Goal: Information Seeking & Learning: Learn about a topic

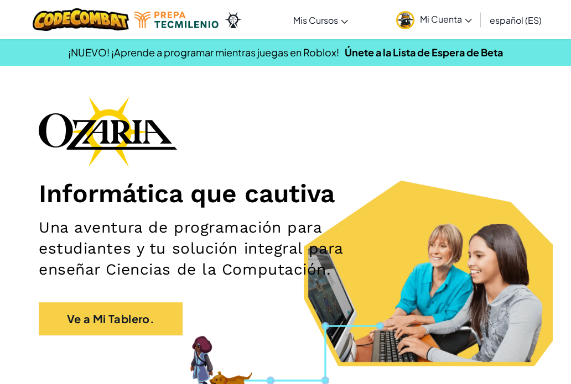
click at [417, 15] on link "Mi Cuenta" at bounding box center [433, 19] width 87 height 35
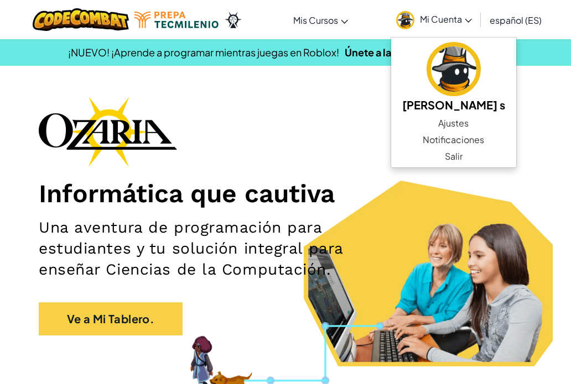
click at [240, 168] on div "Informática que cautiva Una aventura de programación para estudiantes y tu solu…" at bounding box center [285, 221] width 493 height 250
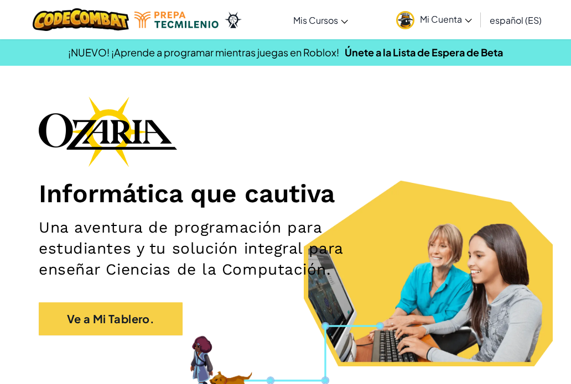
click at [438, 17] on span "Mi Cuenta" at bounding box center [446, 19] width 52 height 12
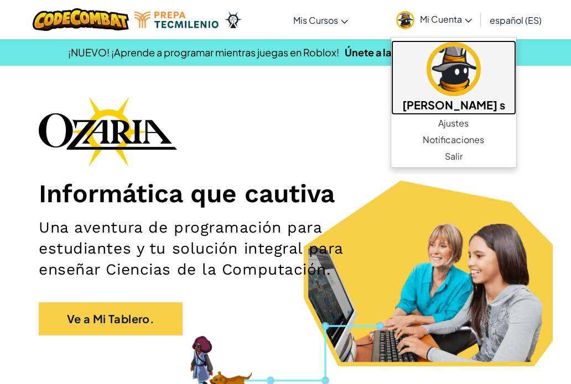
click at [422, 106] on h5 "[PERSON_NAME] s" at bounding box center [453, 104] width 103 height 17
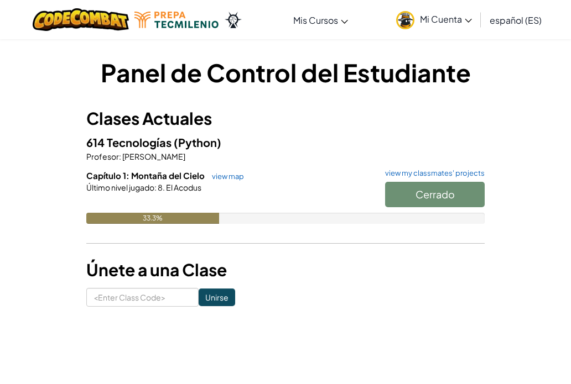
click at [415, 194] on div "Cerrado" at bounding box center [429, 197] width 111 height 31
click at [427, 199] on div "Cerrado" at bounding box center [429, 197] width 111 height 31
click at [415, 199] on div "Cerrado" at bounding box center [429, 197] width 111 height 31
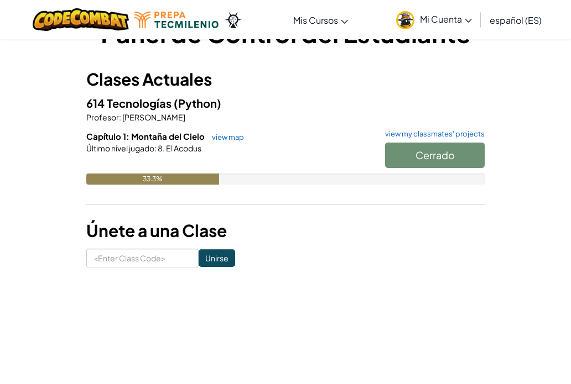
scroll to position [40, 0]
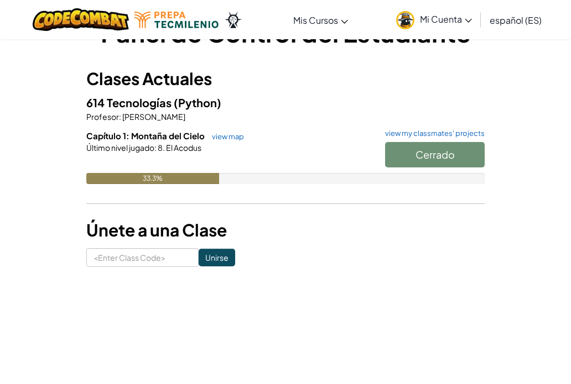
click at [434, 149] on div "Cerrado" at bounding box center [429, 157] width 111 height 31
click at [225, 137] on link "view map" at bounding box center [225, 136] width 38 height 9
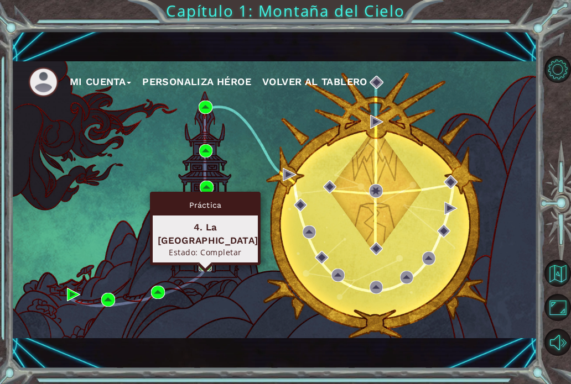
click at [207, 261] on img at bounding box center [205, 264] width 13 height 13
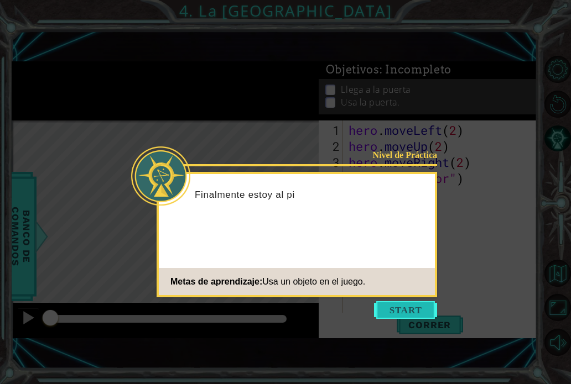
click at [403, 311] on button "Start" at bounding box center [405, 310] width 63 height 18
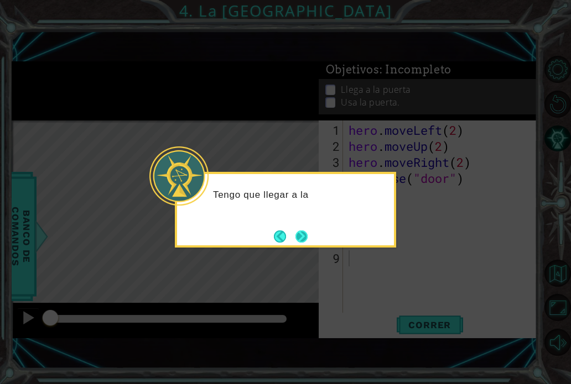
click at [305, 237] on button "Next" at bounding box center [301, 236] width 13 height 13
click at [305, 237] on button "Next" at bounding box center [301, 236] width 20 height 20
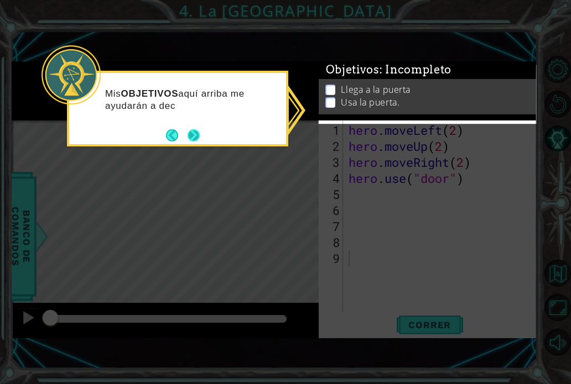
click at [197, 142] on button "Next" at bounding box center [194, 136] width 20 height 20
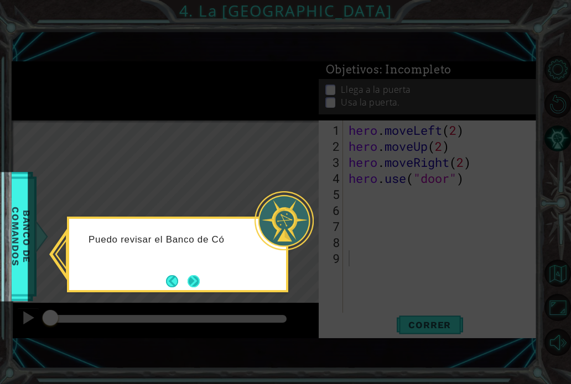
click at [195, 281] on button "Next" at bounding box center [193, 281] width 20 height 20
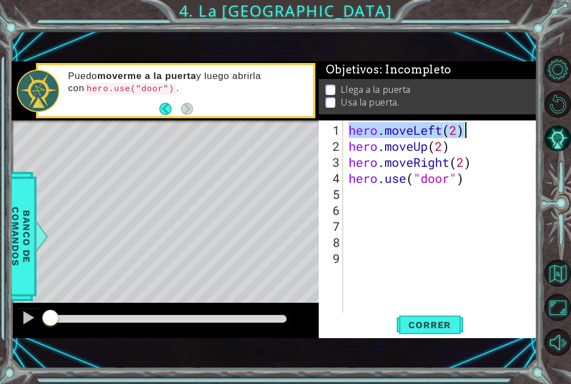
drag, startPoint x: 350, startPoint y: 132, endPoint x: 502, endPoint y: 128, distance: 152.1
click at [502, 129] on div "hero . moveLeft ( 2 ) hero . moveUp ( 2 ) hero . moveRight ( 2 ) hero . use ( "…" at bounding box center [443, 234] width 194 height 224
type textarea "hero.moveLeft(2)"
click at [425, 218] on div "hero . moveLeft ( 2 ) hero . moveUp ( 2 ) hero . moveRight ( 2 ) hero . use ( "…" at bounding box center [443, 234] width 194 height 224
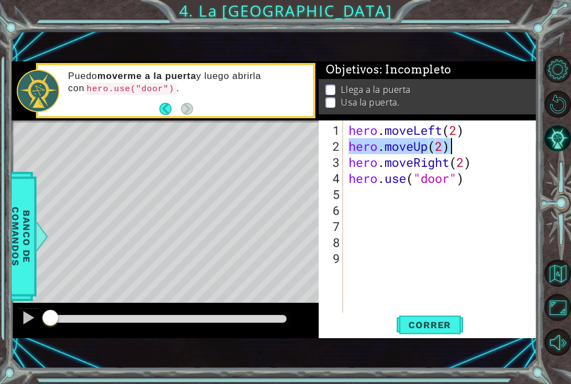
drag, startPoint x: 349, startPoint y: 148, endPoint x: 452, endPoint y: 149, distance: 102.3
click at [452, 149] on div "hero . moveLeft ( 2 ) hero . moveUp ( 2 ) hero . moveRight ( 2 ) hero . use ( "…" at bounding box center [443, 234] width 194 height 224
type textarea "hero.moveUp(2)"
click at [383, 219] on div "hero . moveLeft ( 2 ) hero . moveUp ( 2 ) hero . moveRight ( 2 ) hero . use ( "…" at bounding box center [443, 234] width 194 height 224
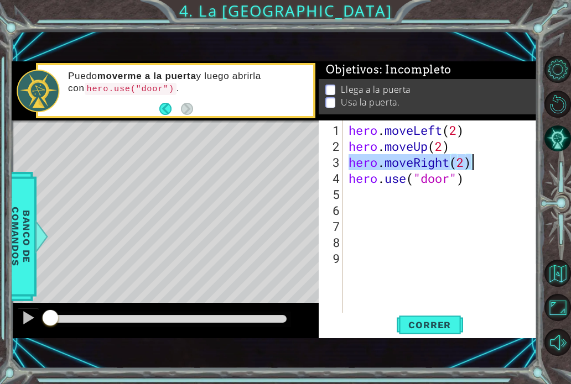
drag, startPoint x: 346, startPoint y: 163, endPoint x: 474, endPoint y: 163, distance: 128.3
click at [474, 163] on div "hero . moveLeft ( 2 ) hero . moveUp ( 2 ) hero . moveRight ( 2 ) hero . use ( "…" at bounding box center [443, 234] width 194 height 224
type textarea "hero.moveRight(2)"
click at [373, 252] on div "hero . moveLeft ( 2 ) hero . moveUp ( 2 ) hero . moveRight ( 2 ) hero . use ( "…" at bounding box center [443, 234] width 194 height 224
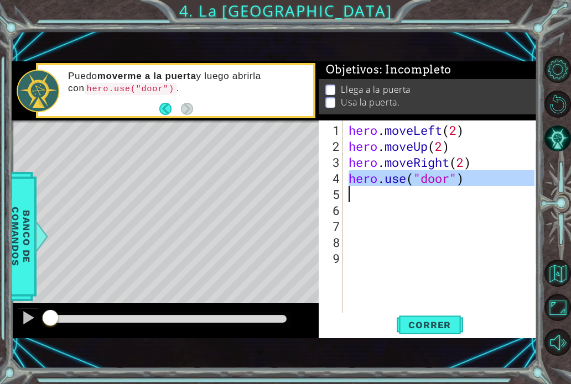
drag, startPoint x: 349, startPoint y: 178, endPoint x: 465, endPoint y: 189, distance: 116.0
click at [465, 189] on div "hero . moveLeft ( 2 ) hero . moveUp ( 2 ) hero . moveRight ( 2 ) hero . use ( "…" at bounding box center [443, 234] width 194 height 224
type textarea "hero.use("door")"
click at [24, 315] on div at bounding box center [28, 318] width 14 height 14
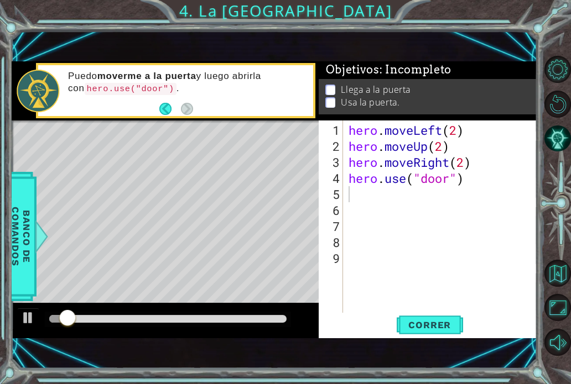
click at [211, 313] on div at bounding box center [168, 319] width 246 height 15
click at [421, 326] on span "Correr" at bounding box center [429, 325] width 65 height 11
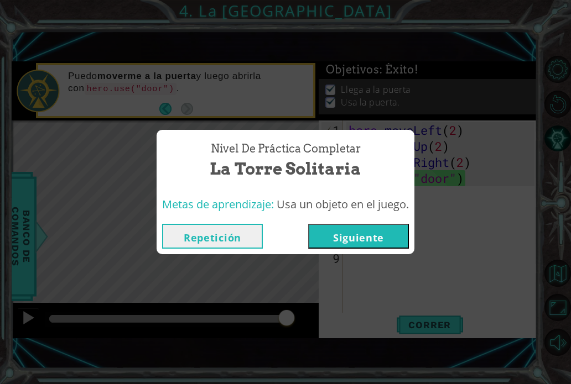
click at [374, 232] on button "Siguiente" at bounding box center [358, 236] width 101 height 25
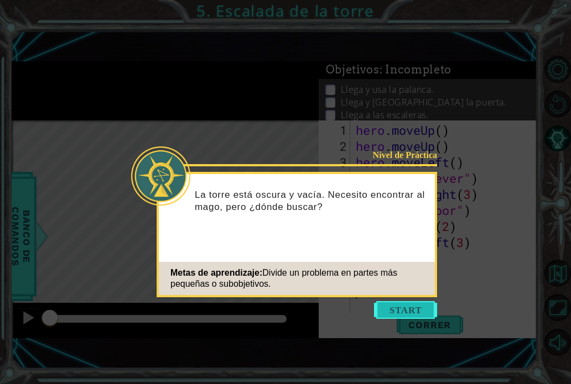
click at [403, 309] on button "Start" at bounding box center [405, 310] width 63 height 18
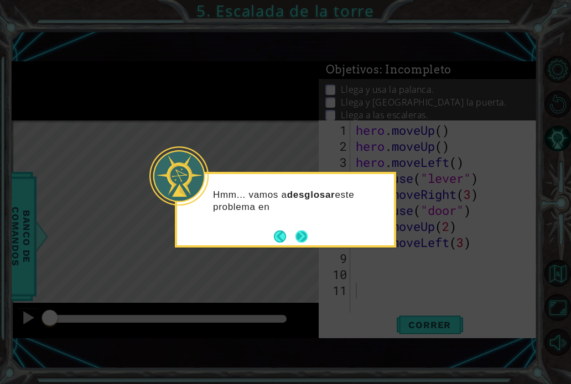
click at [301, 238] on button "Next" at bounding box center [302, 236] width 18 height 18
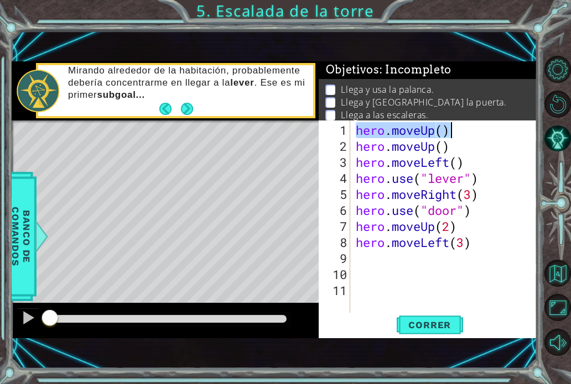
drag, startPoint x: 357, startPoint y: 128, endPoint x: 466, endPoint y: 127, distance: 108.9
click at [463, 127] on div "hero . moveUp ( ) hero . moveUp ( ) hero . moveLeft ( ) hero . use ( "lever" ) …" at bounding box center [446, 234] width 187 height 224
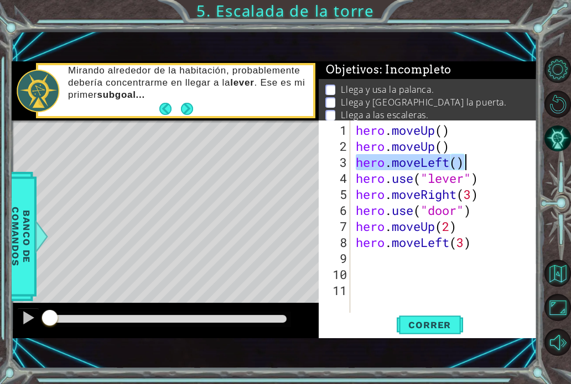
drag, startPoint x: 357, startPoint y: 164, endPoint x: 476, endPoint y: 164, distance: 118.3
click at [476, 164] on div "hero . moveUp ( ) hero . moveUp ( ) hero . moveLeft ( ) hero . use ( "lever" ) …" at bounding box center [446, 234] width 187 height 224
click at [411, 241] on div "hero . moveUp ( ) hero . moveUp ( ) hero . moveLeft ( ) hero . use ( "lever" ) …" at bounding box center [446, 234] width 187 height 224
click at [364, 177] on div "hero . moveUp ( ) hero . moveUp ( ) hero . moveLeft ( ) hero . use ( "lever" ) …" at bounding box center [446, 234] width 187 height 224
type textarea "hero.use("lever")"
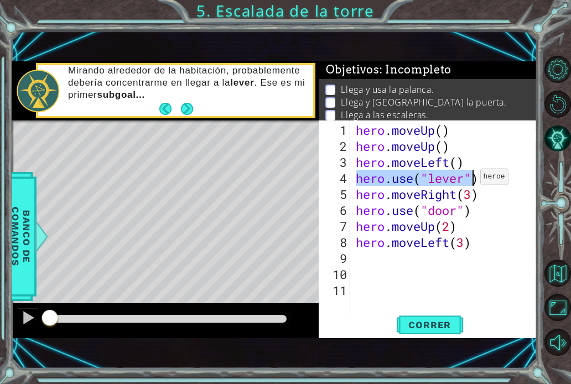
drag, startPoint x: 356, startPoint y: 175, endPoint x: 486, endPoint y: 177, distance: 130.5
click at [486, 177] on div "hero . moveUp ( ) hero . moveUp ( ) hero . moveLeft ( ) hero . use ( "lever" ) …" at bounding box center [446, 234] width 187 height 224
click at [412, 249] on div "hero . moveUp ( ) hero . moveUp ( ) hero . moveLeft ( ) hero . use ( "lever" ) …" at bounding box center [446, 234] width 187 height 224
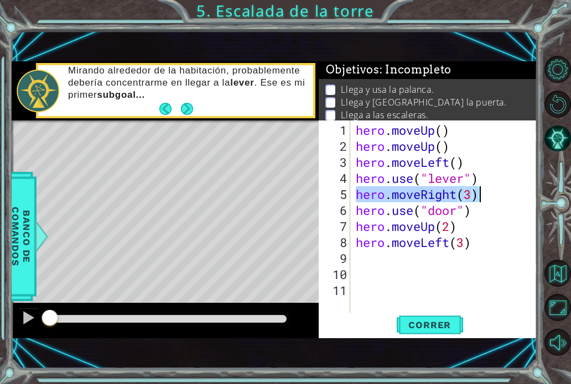
drag, startPoint x: 356, startPoint y: 195, endPoint x: 479, endPoint y: 195, distance: 122.8
click at [479, 195] on div "hero . moveUp ( ) hero . moveUp ( ) hero . moveLeft ( ) hero . use ( "lever" ) …" at bounding box center [446, 234] width 187 height 224
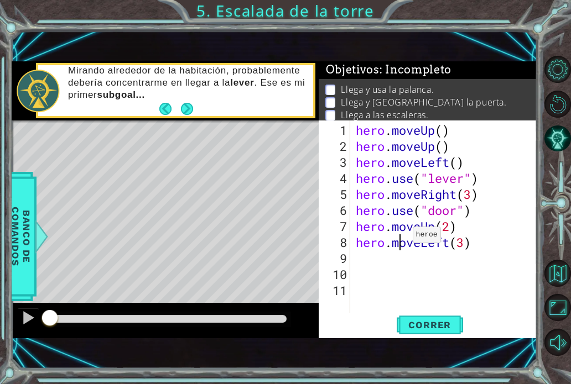
click at [403, 239] on div "hero . moveUp ( ) hero . moveUp ( ) hero . moveLeft ( ) hero . use ( "lever" ) …" at bounding box center [446, 234] width 187 height 224
drag, startPoint x: 355, startPoint y: 210, endPoint x: 483, endPoint y: 214, distance: 127.8
click at [483, 214] on div "hero . moveUp ( ) hero . moveUp ( ) hero . moveLeft ( ) hero . use ( "lever" ) …" at bounding box center [446, 234] width 187 height 224
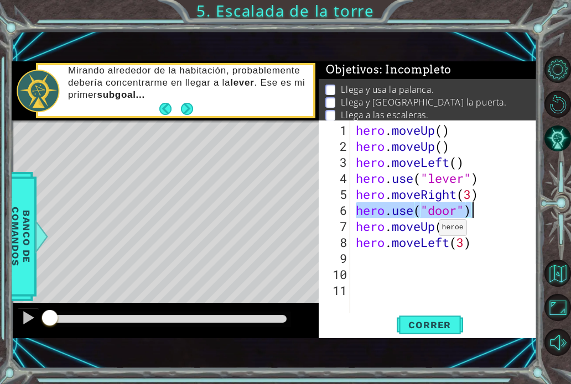
click at [429, 234] on div "hero . moveUp ( ) hero . moveUp ( ) hero . moveLeft ( ) hero . use ( "lever" ) …" at bounding box center [446, 234] width 187 height 224
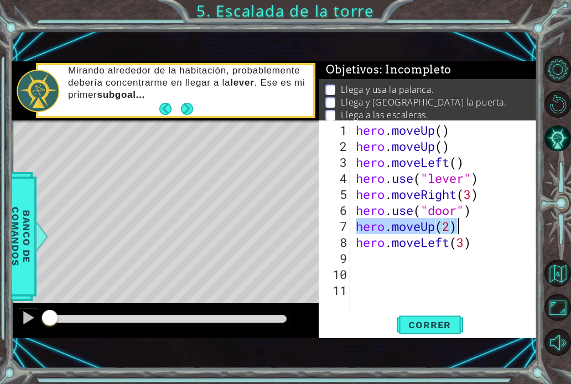
drag, startPoint x: 354, startPoint y: 224, endPoint x: 461, endPoint y: 226, distance: 106.2
click at [461, 227] on div "hero . moveUp ( ) hero . moveUp ( ) hero . moveLeft ( ) hero . use ( "lever" ) …" at bounding box center [446, 234] width 187 height 224
type textarea "hero.moveUp(2)"
click at [454, 275] on div "hero . moveUp ( ) hero . moveUp ( ) hero . moveLeft ( ) hero . use ( "lever" ) …" at bounding box center [446, 234] width 187 height 224
click at [360, 238] on div "hero . moveUp ( ) hero . moveUp ( ) hero . moveLeft ( ) hero . use ( "lever" ) …" at bounding box center [446, 234] width 187 height 224
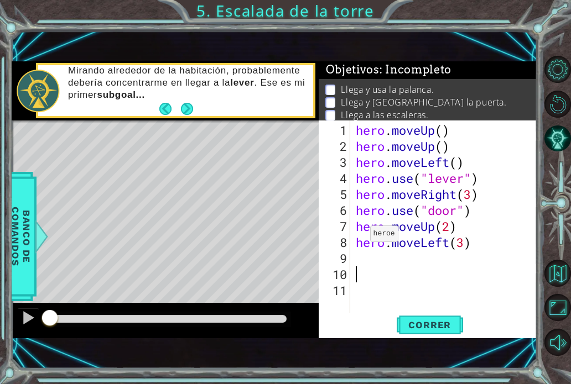
type textarea "hero.moveLeft(3)"
drag, startPoint x: 354, startPoint y: 238, endPoint x: 494, endPoint y: 244, distance: 139.5
click at [494, 244] on div "hero . moveUp ( ) hero . moveUp ( ) hero . moveLeft ( ) hero . use ( "lever" ) …" at bounding box center [446, 234] width 187 height 224
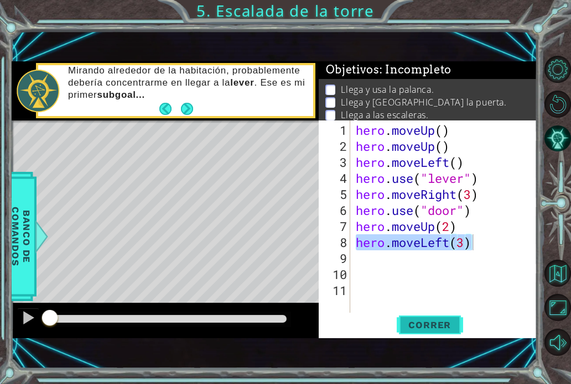
click at [430, 326] on span "Correr" at bounding box center [429, 325] width 65 height 11
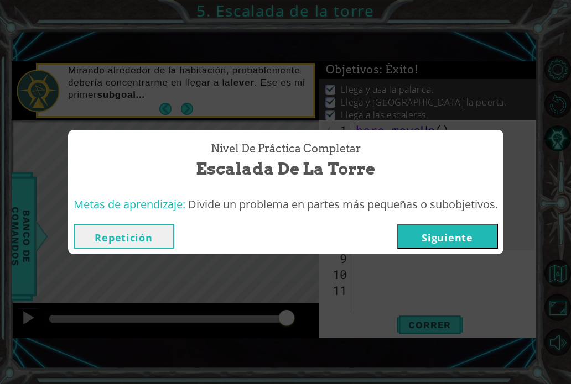
click at [474, 235] on button "Siguiente" at bounding box center [447, 236] width 101 height 25
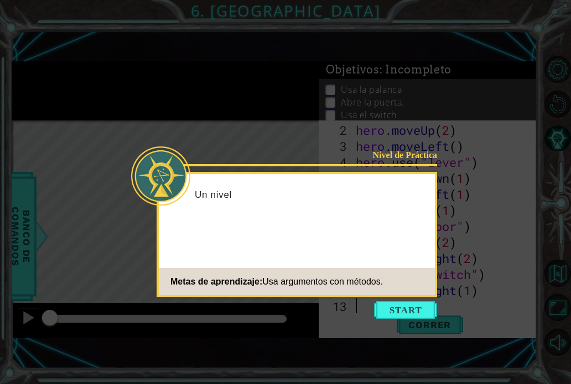
scroll to position [16, 0]
click at [409, 311] on button "Start" at bounding box center [405, 310] width 63 height 18
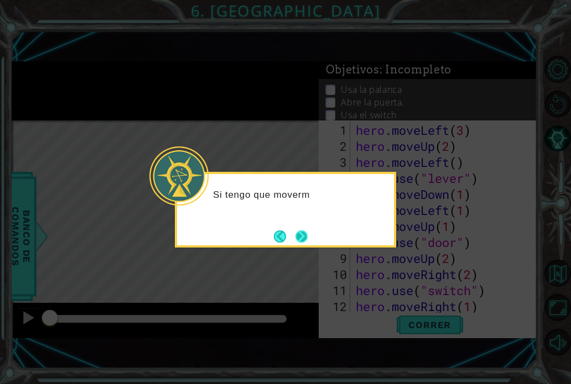
click at [301, 233] on button "Next" at bounding box center [301, 237] width 12 height 12
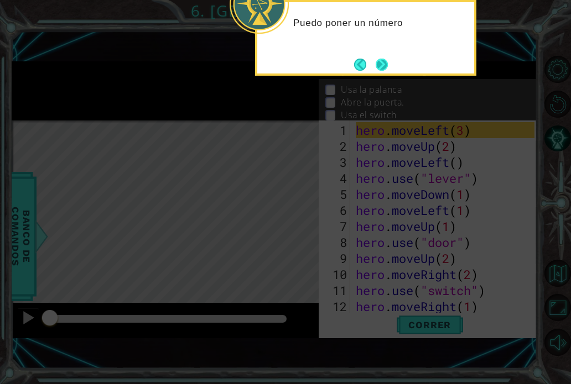
click at [386, 64] on button "Next" at bounding box center [381, 64] width 20 height 20
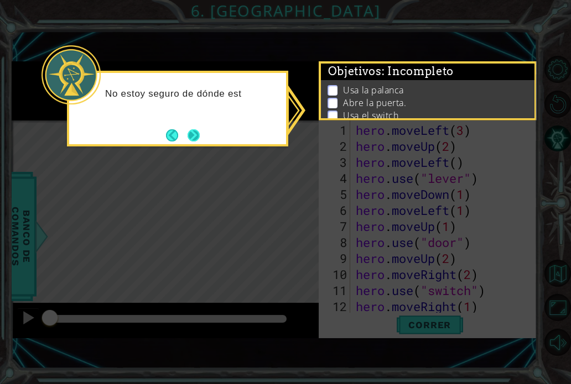
click at [197, 137] on button "Next" at bounding box center [193, 135] width 17 height 17
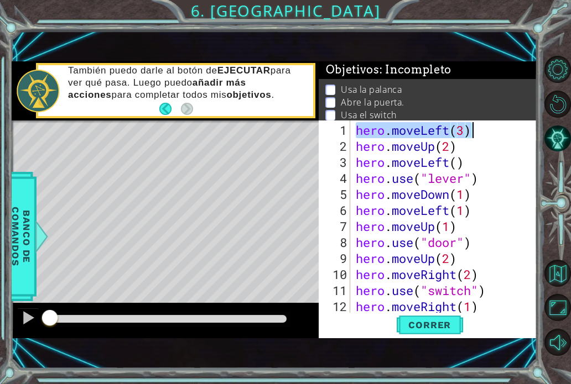
drag, startPoint x: 358, startPoint y: 128, endPoint x: 482, endPoint y: 121, distance: 124.7
click at [482, 121] on div "hero . moveLeft ( 3 ) hero . moveUp ( 2 ) hero . moveLeft ( ) hero . use ( "lev…" at bounding box center [443, 217] width 181 height 192
click at [399, 155] on div "hero . moveLeft ( 3 ) hero . moveUp ( 2 ) hero . moveLeft ( ) hero . use ( "lev…" at bounding box center [446, 234] width 187 height 224
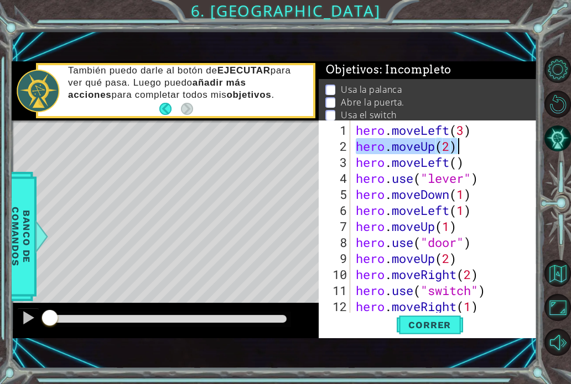
drag, startPoint x: 356, startPoint y: 146, endPoint x: 458, endPoint y: 144, distance: 102.3
click at [458, 144] on div "hero . moveLeft ( 3 ) hero . moveUp ( 2 ) hero . moveLeft ( ) hero . use ( "lev…" at bounding box center [446, 234] width 187 height 224
click at [379, 204] on div "hero . moveLeft ( 3 ) hero . moveUp ( 2 ) hero . moveLeft ( ) hero . use ( "lev…" at bounding box center [446, 234] width 187 height 224
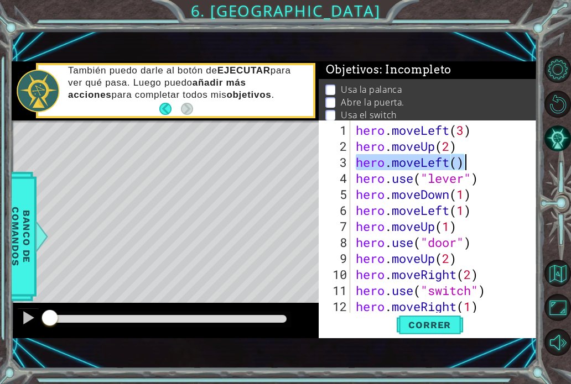
drag, startPoint x: 357, startPoint y: 163, endPoint x: 464, endPoint y: 162, distance: 107.8
click at [464, 162] on div "hero . moveLeft ( 3 ) hero . moveUp ( 2 ) hero . moveLeft ( ) hero . use ( "lev…" at bounding box center [446, 234] width 187 height 224
click at [417, 239] on div "hero . moveLeft ( 3 ) hero . moveUp ( 2 ) hero . moveLeft ( ) hero . use ( "lev…" at bounding box center [446, 234] width 187 height 224
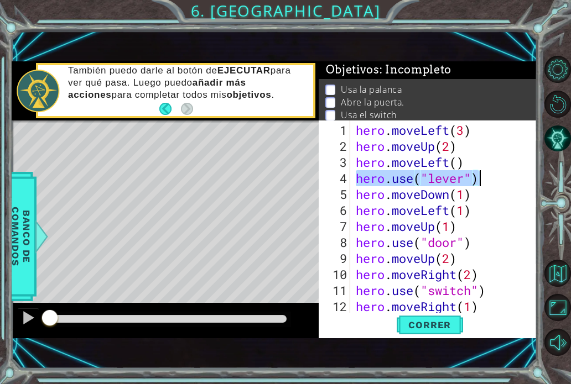
drag, startPoint x: 357, startPoint y: 181, endPoint x: 481, endPoint y: 183, distance: 123.9
click at [481, 183] on div "hero . moveLeft ( 3 ) hero . moveUp ( 2 ) hero . moveLeft ( ) hero . use ( "lev…" at bounding box center [446, 234] width 187 height 224
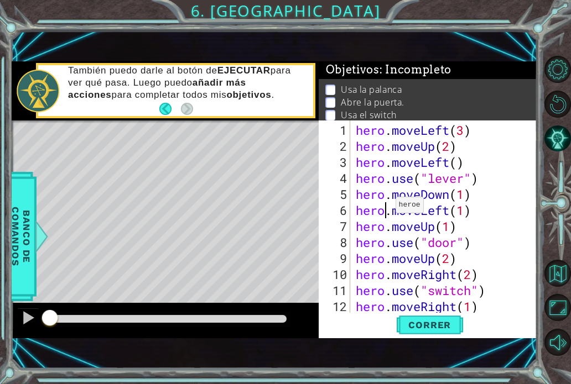
click at [385, 209] on div "hero . moveLeft ( 3 ) hero . moveUp ( 2 ) hero . moveLeft ( ) hero . use ( "lev…" at bounding box center [446, 234] width 187 height 224
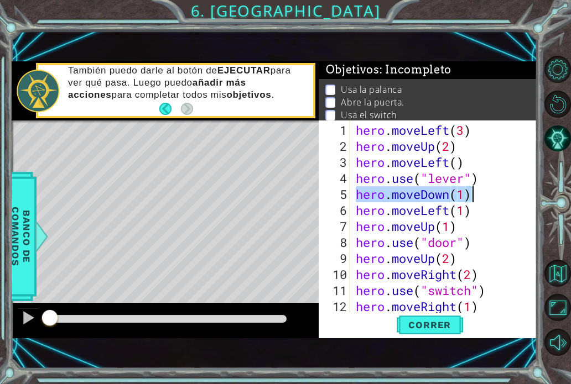
drag, startPoint x: 358, startPoint y: 196, endPoint x: 475, endPoint y: 195, distance: 117.2
click at [475, 195] on div "hero . moveLeft ( 3 ) hero . moveUp ( 2 ) hero . moveLeft ( ) hero . use ( "lev…" at bounding box center [446, 234] width 187 height 224
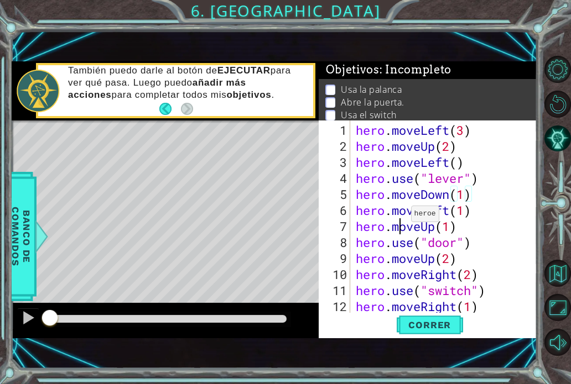
click at [401, 218] on div "hero . moveLeft ( 3 ) hero . moveUp ( 2 ) hero . moveLeft ( ) hero . use ( "lev…" at bounding box center [446, 234] width 187 height 224
drag, startPoint x: 356, startPoint y: 211, endPoint x: 471, endPoint y: 215, distance: 115.6
click at [471, 215] on div "hero . moveLeft ( 3 ) hero . moveUp ( 2 ) hero . moveLeft ( ) hero . use ( "lev…" at bounding box center [446, 234] width 187 height 224
drag, startPoint x: 358, startPoint y: 227, endPoint x: 463, endPoint y: 228, distance: 105.1
click at [462, 228] on div "hero . moveLeft ( 3 ) hero . moveUp ( 2 ) hero . moveLeft ( ) hero . use ( "lev…" at bounding box center [446, 234] width 187 height 224
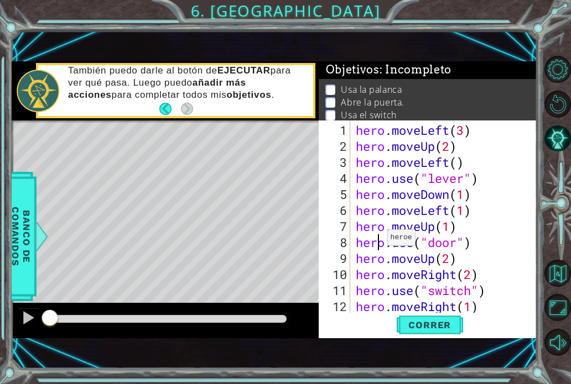
click at [377, 242] on div "hero . moveLeft ( 3 ) hero . moveUp ( 2 ) hero . moveLeft ( ) hero . use ( "lev…" at bounding box center [446, 234] width 187 height 224
drag, startPoint x: 356, startPoint y: 243, endPoint x: 491, endPoint y: 243, distance: 134.9
click at [491, 243] on div "hero . moveLeft ( 3 ) hero . moveUp ( 2 ) hero . moveLeft ( ) hero . use ( "lev…" at bounding box center [446, 234] width 187 height 224
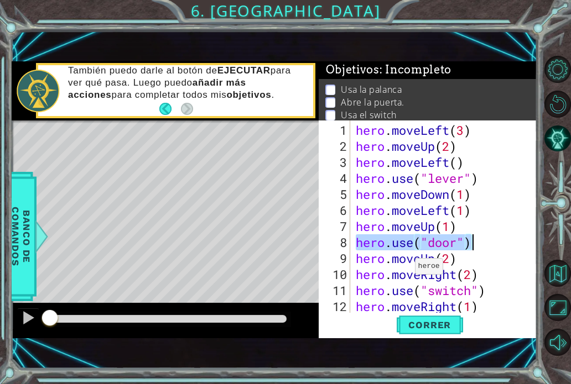
click at [405, 270] on div "hero . moveLeft ( 3 ) hero . moveUp ( 2 ) hero . moveLeft ( ) hero . use ( "lev…" at bounding box center [446, 234] width 187 height 224
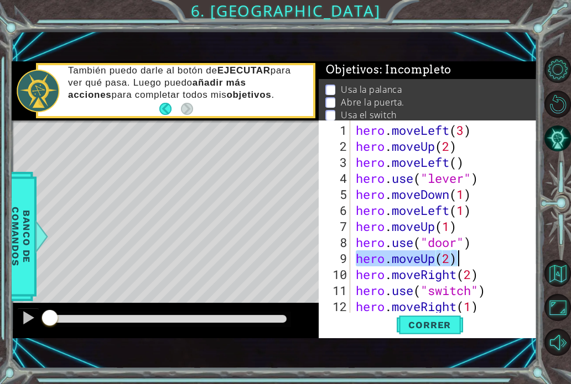
drag, startPoint x: 356, startPoint y: 256, endPoint x: 469, endPoint y: 254, distance: 113.9
click at [469, 254] on div "hero . moveLeft ( 3 ) hero . moveUp ( 2 ) hero . moveLeft ( ) hero . use ( "lev…" at bounding box center [446, 234] width 187 height 224
click at [361, 276] on div "hero . moveLeft ( 3 ) hero . moveUp ( 2 ) hero . moveLeft ( ) hero . use ( "lev…" at bounding box center [446, 234] width 187 height 224
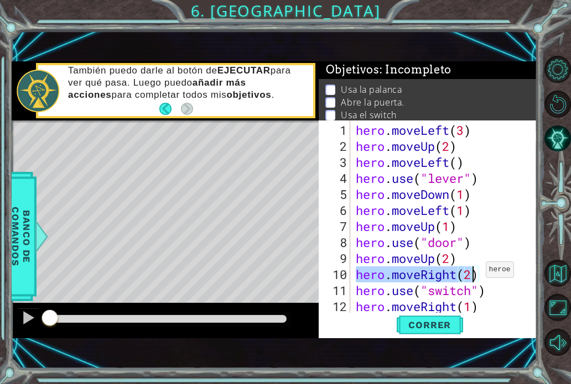
drag, startPoint x: 356, startPoint y: 276, endPoint x: 476, endPoint y: 274, distance: 119.5
click at [476, 274] on div "hero . moveLeft ( 3 ) hero . moveUp ( 2 ) hero . moveLeft ( ) hero . use ( "lev…" at bounding box center [446, 234] width 187 height 224
click at [445, 277] on div "hero . moveLeft ( 3 ) hero . moveUp ( 2 ) hero . moveLeft ( ) hero . use ( "lev…" at bounding box center [446, 234] width 187 height 224
drag, startPoint x: 356, startPoint y: 273, endPoint x: 483, endPoint y: 265, distance: 127.4
click at [483, 265] on div "hero . moveLeft ( 3 ) hero . moveUp ( 2 ) hero . moveLeft ( ) hero . use ( "lev…" at bounding box center [446, 234] width 187 height 224
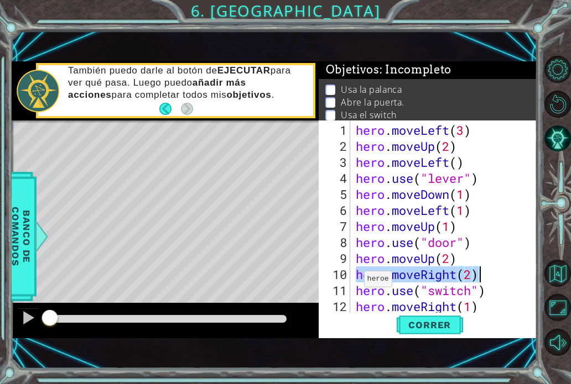
click at [352, 288] on div "hero.moveRight(2) 1 2 3 4 5 6 7 8 9 10 11 12 13 hero . moveLeft ( 3 ) hero . mo…" at bounding box center [426, 217] width 216 height 192
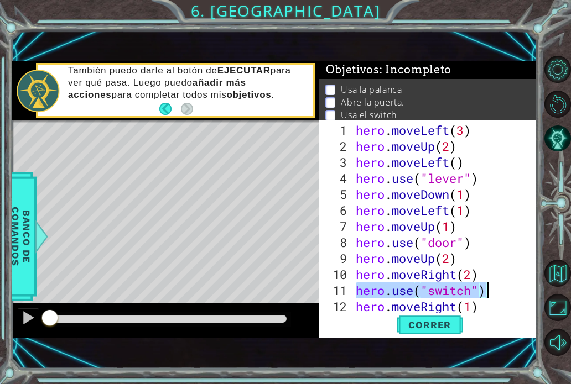
drag, startPoint x: 356, startPoint y: 290, endPoint x: 490, endPoint y: 293, distance: 134.9
click at [490, 293] on div "hero . moveLeft ( 3 ) hero . moveUp ( 2 ) hero . moveLeft ( ) hero . use ( "lev…" at bounding box center [446, 234] width 187 height 224
click at [364, 304] on div "hero . moveLeft ( 3 ) hero . moveUp ( 2 ) hero . moveLeft ( ) hero . use ( "lev…" at bounding box center [446, 234] width 187 height 224
type textarea "hero.moveRight(1)"
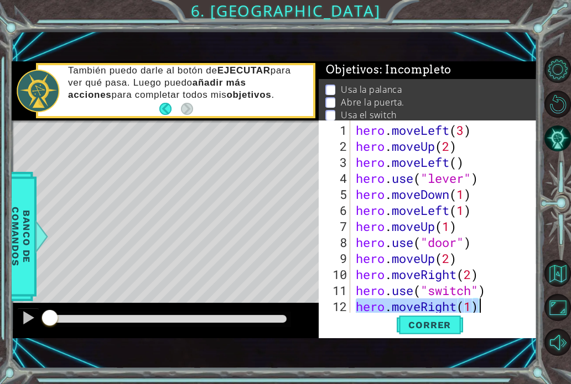
drag, startPoint x: 357, startPoint y: 303, endPoint x: 480, endPoint y: 304, distance: 122.8
click at [480, 304] on div "hero . moveLeft ( 3 ) hero . moveUp ( 2 ) hero . moveLeft ( ) hero . use ( "lev…" at bounding box center [446, 234] width 187 height 224
click at [409, 326] on span "Correr" at bounding box center [429, 325] width 65 height 11
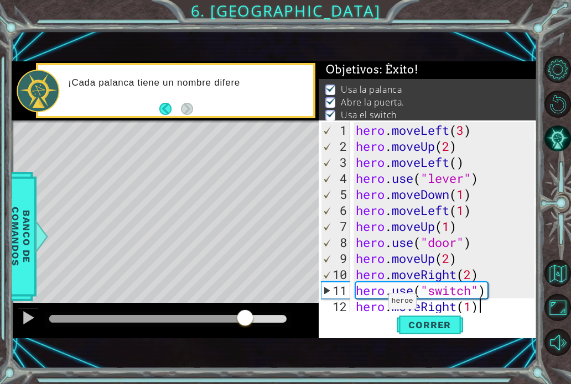
click at [245, 317] on div at bounding box center [167, 319] width 237 height 8
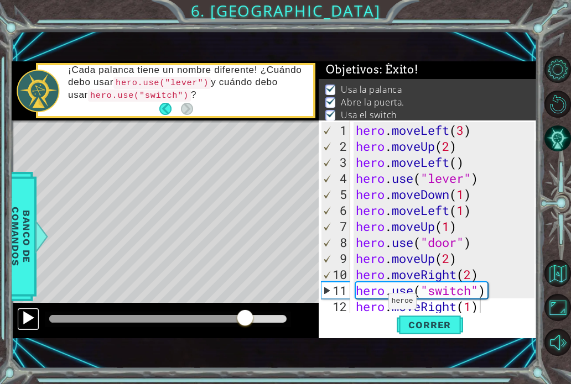
click at [22, 314] on div at bounding box center [28, 318] width 14 height 14
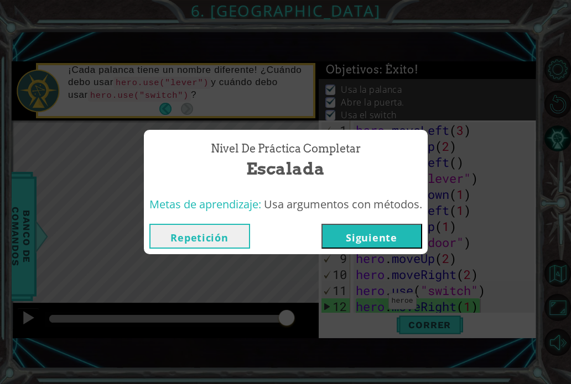
click at [386, 229] on button "Siguiente" at bounding box center [371, 236] width 101 height 25
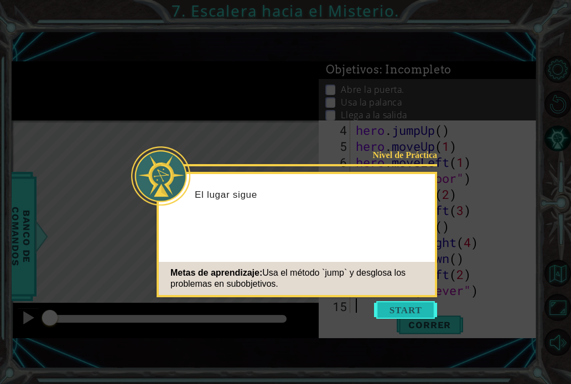
scroll to position [48, 0]
click at [398, 315] on button "Start" at bounding box center [405, 310] width 63 height 18
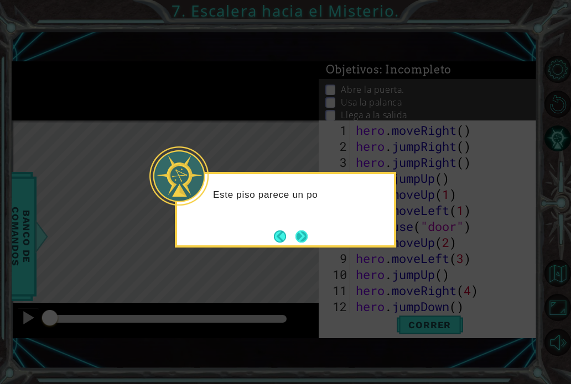
click at [298, 232] on button "Next" at bounding box center [301, 236] width 19 height 19
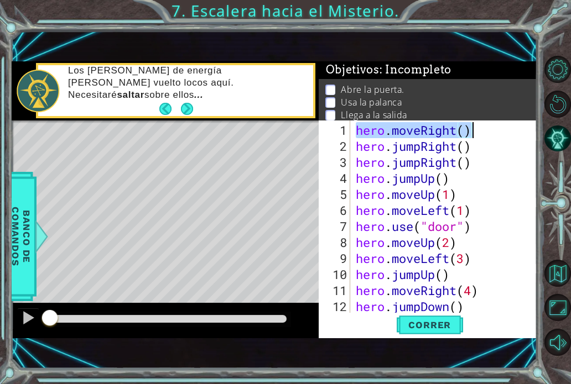
drag, startPoint x: 356, startPoint y: 131, endPoint x: 506, endPoint y: 132, distance: 151.0
click at [506, 132] on div "hero . moveRight ( ) hero . jumpRight ( ) hero . jumpRight ( ) hero . jumpUp ( …" at bounding box center [446, 234] width 187 height 224
click at [483, 196] on div "hero . moveRight ( ) hero . jumpRight ( ) hero . jumpRight ( ) hero . jumpUp ( …" at bounding box center [446, 234] width 187 height 224
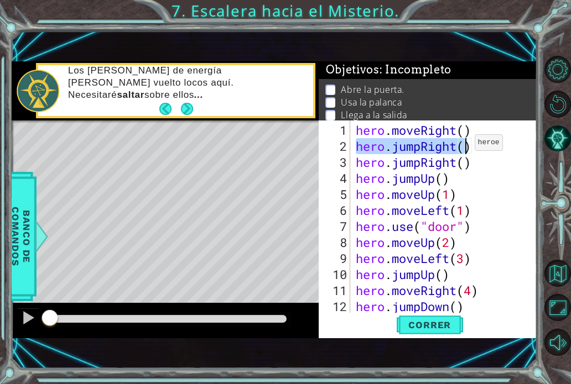
drag, startPoint x: 357, startPoint y: 150, endPoint x: 464, endPoint y: 147, distance: 107.9
click at [464, 147] on div "hero . moveRight ( ) hero . jumpRight ( ) hero . jumpRight ( ) hero . jumpUp ( …" at bounding box center [446, 234] width 187 height 224
click at [430, 149] on div "hero . moveRight ( ) hero . jumpRight ( ) hero . jumpRight ( ) hero . jumpUp ( …" at bounding box center [446, 234] width 187 height 224
drag, startPoint x: 358, startPoint y: 147, endPoint x: 479, endPoint y: 141, distance: 121.2
click at [479, 141] on div "hero . moveRight ( ) hero . jumpRight ( ) hero . jumpRight ( ) hero . jumpUp ( …" at bounding box center [446, 234] width 187 height 224
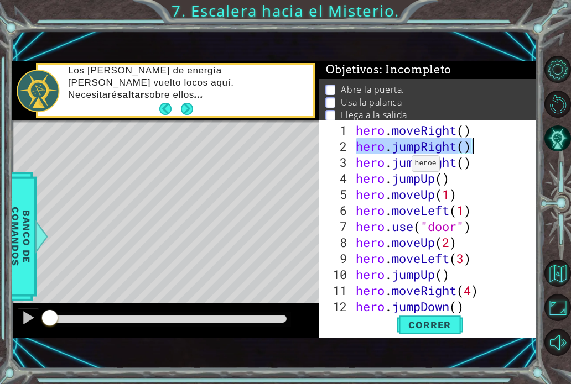
click at [401, 167] on div "hero . moveRight ( ) hero . jumpRight ( ) hero . jumpRight ( ) hero . jumpUp ( …" at bounding box center [446, 234] width 187 height 224
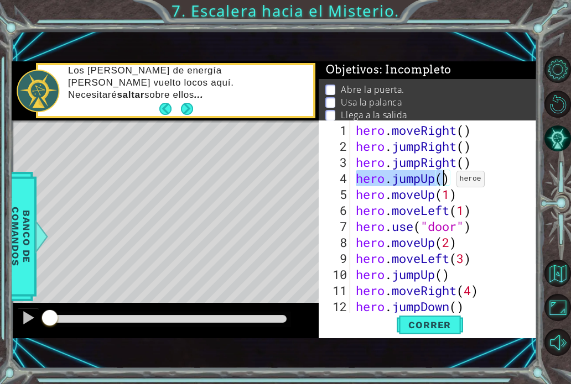
drag, startPoint x: 357, startPoint y: 179, endPoint x: 453, endPoint y: 184, distance: 96.3
click at [453, 184] on div "hero . moveRight ( ) hero . jumpRight ( ) hero . jumpRight ( ) hero . jumpUp ( …" at bounding box center [446, 234] width 187 height 224
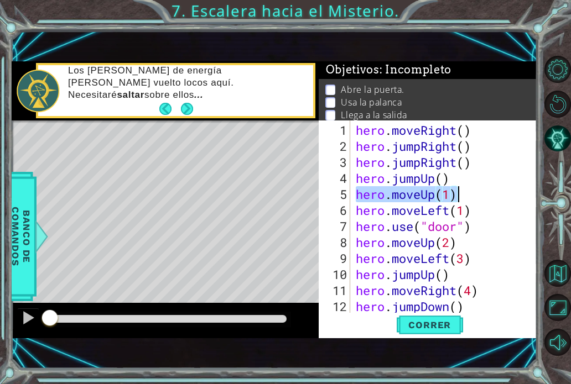
drag, startPoint x: 354, startPoint y: 195, endPoint x: 465, endPoint y: 194, distance: 110.6
click at [465, 194] on div "hero . moveRight ( ) hero . jumpRight ( ) hero . jumpRight ( ) hero . jumpUp ( …" at bounding box center [446, 234] width 187 height 224
click at [361, 215] on div "hero . moveRight ( ) hero . jumpRight ( ) hero . jumpRight ( ) hero . jumpUp ( …" at bounding box center [446, 234] width 187 height 224
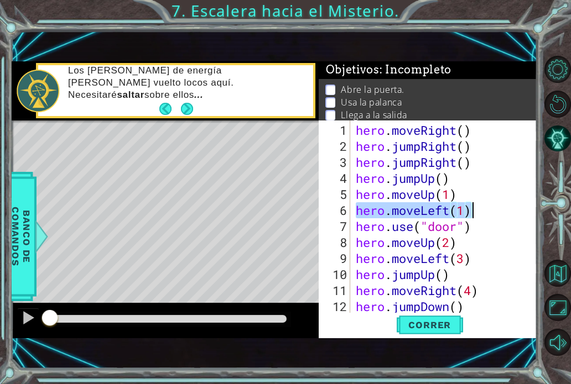
drag, startPoint x: 356, startPoint y: 212, endPoint x: 473, endPoint y: 207, distance: 116.8
click at [473, 207] on div "hero . moveRight ( ) hero . jumpRight ( ) hero . jumpRight ( ) hero . jumpUp ( …" at bounding box center [446, 234] width 187 height 224
click at [381, 231] on div "hero . moveRight ( ) hero . jumpRight ( ) hero . jumpRight ( ) hero . jumpUp ( …" at bounding box center [446, 234] width 187 height 224
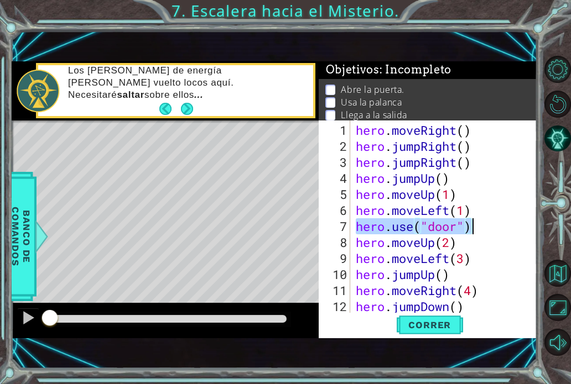
drag, startPoint x: 356, startPoint y: 227, endPoint x: 477, endPoint y: 230, distance: 121.1
click at [477, 230] on div "hero . moveRight ( ) hero . jumpRight ( ) hero . jumpRight ( ) hero . jumpUp ( …" at bounding box center [446, 234] width 187 height 224
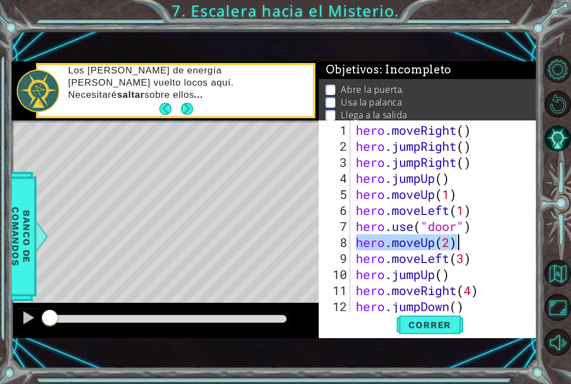
drag, startPoint x: 356, startPoint y: 244, endPoint x: 472, endPoint y: 242, distance: 116.1
click at [472, 242] on div "hero . moveRight ( ) hero . jumpRight ( ) hero . jumpRight ( ) hero . jumpUp ( …" at bounding box center [446, 234] width 187 height 224
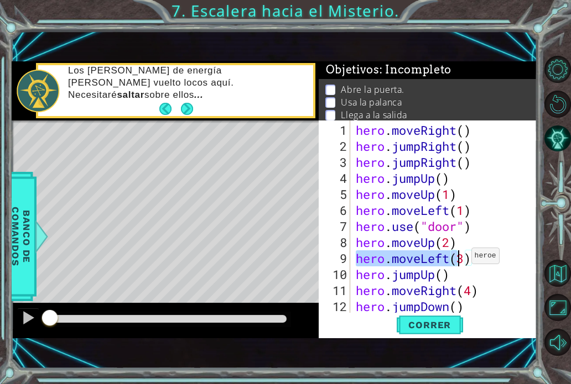
drag, startPoint x: 357, startPoint y: 260, endPoint x: 482, endPoint y: 264, distance: 124.5
click at [481, 264] on div "hero . moveRight ( ) hero . jumpRight ( ) hero . jumpRight ( ) hero . jumpUp ( …" at bounding box center [446, 234] width 187 height 224
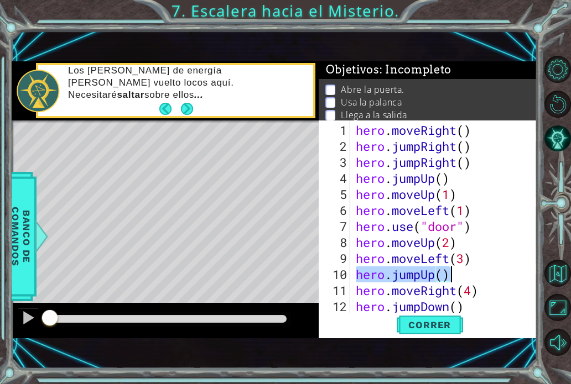
drag, startPoint x: 358, startPoint y: 276, endPoint x: 472, endPoint y: 279, distance: 113.4
click at [472, 279] on div "hero . moveRight ( ) hero . jumpRight ( ) hero . jumpRight ( ) hero . jumpUp ( …" at bounding box center [446, 234] width 187 height 224
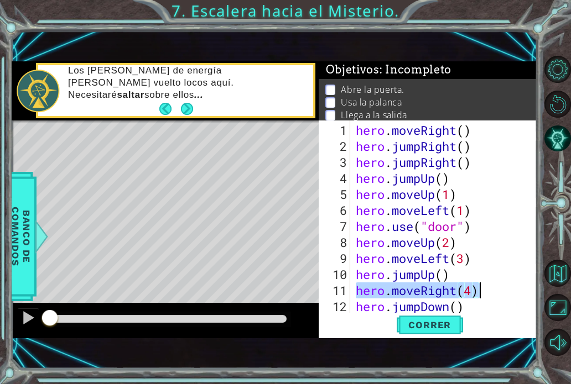
drag, startPoint x: 356, startPoint y: 291, endPoint x: 489, endPoint y: 289, distance: 133.3
click at [489, 289] on div "hero . moveRight ( ) hero . jumpRight ( ) hero . jumpRight ( ) hero . jumpUp ( …" at bounding box center [446, 234] width 187 height 224
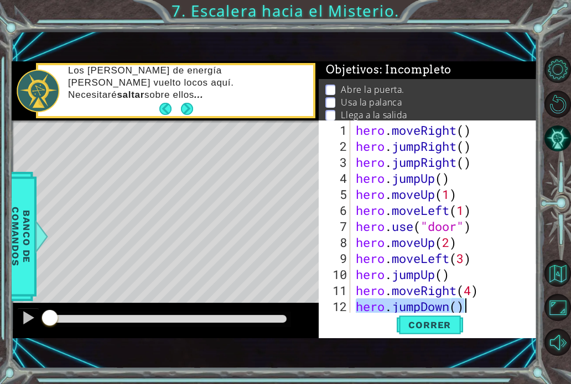
drag, startPoint x: 357, startPoint y: 306, endPoint x: 496, endPoint y: 310, distance: 138.8
click at [496, 310] on div "hero . moveRight ( ) hero . jumpRight ( ) hero . jumpRight ( ) hero . jumpUp ( …" at bounding box center [446, 234] width 187 height 224
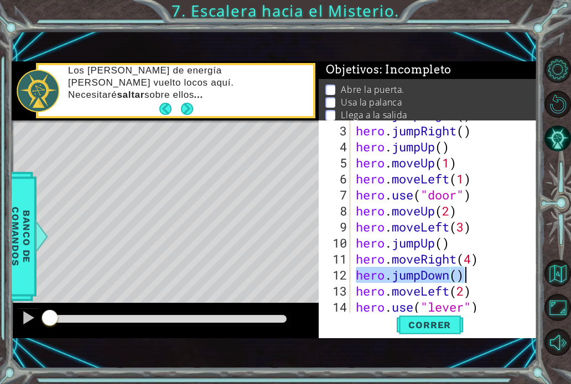
scroll to position [48, 0]
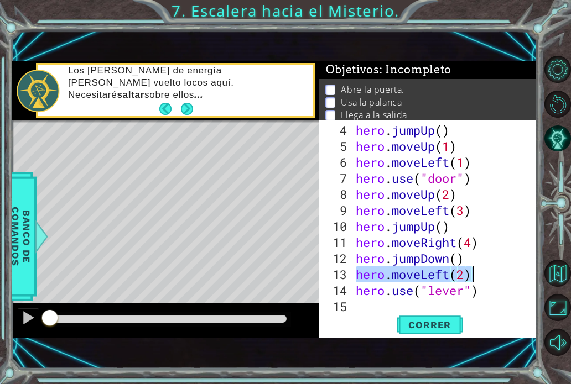
drag, startPoint x: 354, startPoint y: 275, endPoint x: 528, endPoint y: 280, distance: 173.7
click at [528, 280] on div "hero.jumpDown() 4 5 6 7 8 9 10 11 12 13 14 15 hero . jumpUp ( ) hero . moveUp (…" at bounding box center [426, 217] width 216 height 192
click at [357, 289] on div "hero . jumpUp ( ) hero . moveUp ( 1 ) hero . moveLeft ( 1 ) hero . use ( "door"…" at bounding box center [446, 234] width 187 height 224
type textarea "hero.use("lever")"
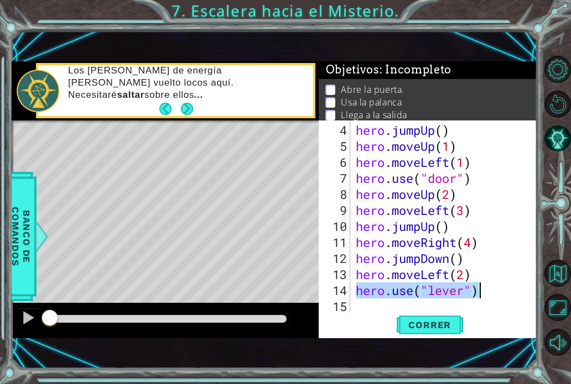
drag, startPoint x: 357, startPoint y: 289, endPoint x: 513, endPoint y: 288, distance: 156.5
click at [513, 288] on div "hero . jumpUp ( ) hero . moveUp ( 1 ) hero . moveLeft ( 1 ) hero . use ( "door"…" at bounding box center [446, 234] width 187 height 224
click at [436, 323] on span "Correr" at bounding box center [429, 325] width 65 height 11
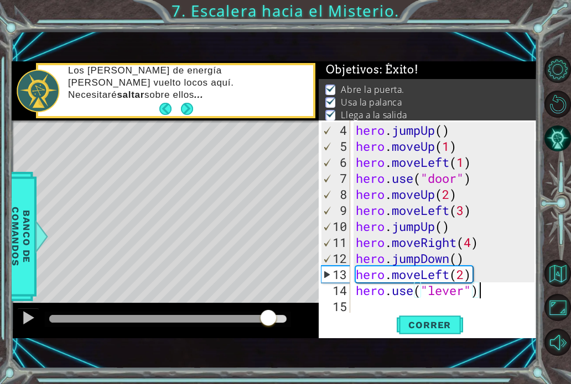
drag, startPoint x: 55, startPoint y: 314, endPoint x: 273, endPoint y: 331, distance: 218.5
click at [273, 331] on div at bounding box center [165, 320] width 307 height 35
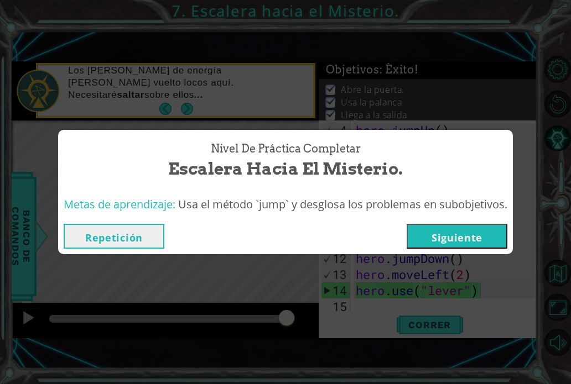
click at [472, 234] on button "Siguiente" at bounding box center [456, 236] width 101 height 25
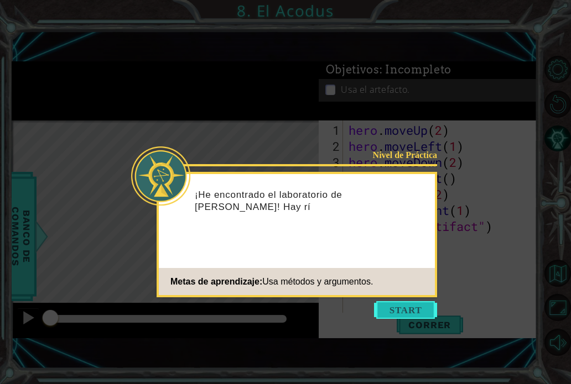
click at [397, 310] on button "Start" at bounding box center [405, 310] width 63 height 18
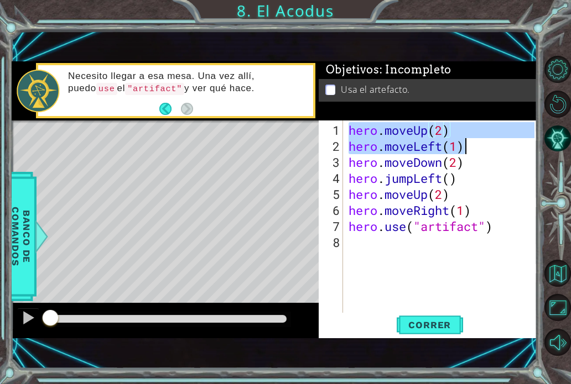
drag, startPoint x: 350, startPoint y: 132, endPoint x: 474, endPoint y: 137, distance: 124.0
click at [474, 137] on div "hero . moveUp ( 2 ) hero . moveLeft ( 1 ) hero . moveDown ( 2 ) hero . jumpLeft…" at bounding box center [443, 234] width 194 height 224
click at [447, 134] on div "hero . moveUp ( 2 ) hero . moveLeft ( 1 ) hero . moveDown ( 2 ) hero . jumpLeft…" at bounding box center [443, 234] width 194 height 224
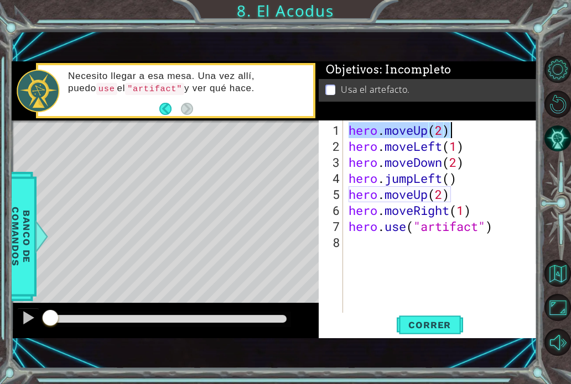
drag, startPoint x: 348, startPoint y: 130, endPoint x: 458, endPoint y: 133, distance: 110.1
click at [458, 133] on div "hero . moveUp ( 2 ) hero . moveLeft ( 1 ) hero . moveDown ( 2 ) hero . jumpLeft…" at bounding box center [443, 234] width 194 height 224
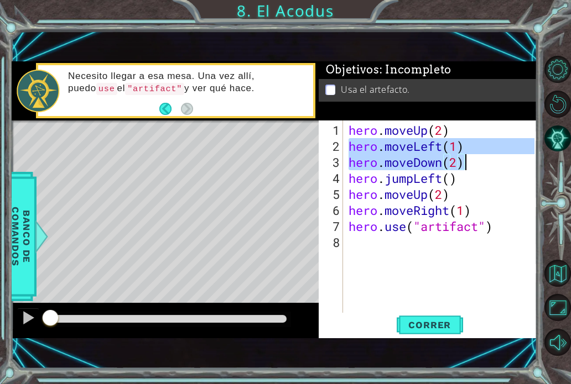
drag, startPoint x: 349, startPoint y: 148, endPoint x: 488, endPoint y: 155, distance: 139.0
click at [488, 155] on div "hero . moveUp ( 2 ) hero . moveLeft ( 1 ) hero . moveDown ( 2 ) hero . jumpLeft…" at bounding box center [443, 234] width 194 height 224
click at [485, 154] on div "hero . moveUp ( 2 ) hero . moveLeft ( 1 ) hero . moveDown ( 2 ) hero . jumpLeft…" at bounding box center [440, 217] width 189 height 192
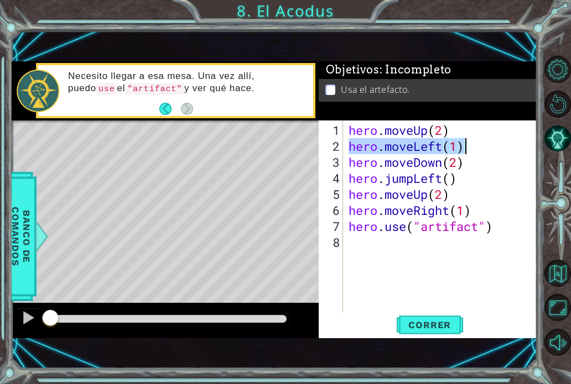
drag, startPoint x: 351, startPoint y: 147, endPoint x: 470, endPoint y: 140, distance: 119.1
click at [470, 140] on div "hero . moveUp ( 2 ) hero . moveLeft ( 1 ) hero . moveDown ( 2 ) hero . jumpLeft…" at bounding box center [443, 234] width 194 height 224
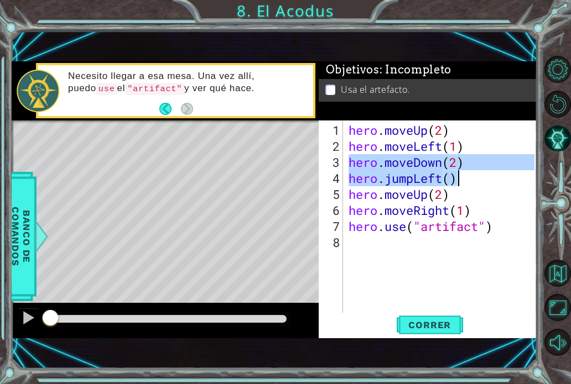
drag, startPoint x: 347, startPoint y: 165, endPoint x: 463, endPoint y: 169, distance: 116.2
click at [463, 169] on div "hero . moveUp ( 2 ) hero . moveLeft ( 1 ) hero . moveDown ( 2 ) hero . jumpLeft…" at bounding box center [443, 234] width 194 height 224
click at [403, 168] on div "hero . moveUp ( 2 ) hero . moveLeft ( 1 ) hero . moveDown ( 2 ) hero . jumpLeft…" at bounding box center [443, 234] width 194 height 224
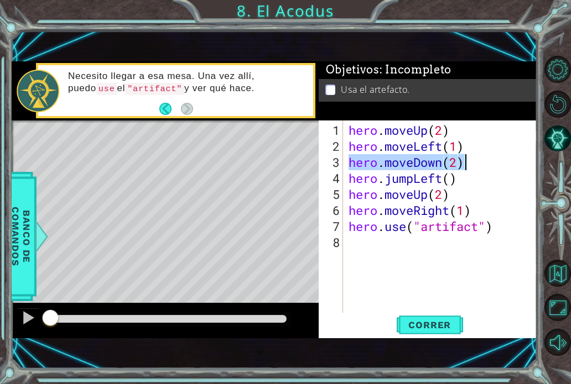
drag, startPoint x: 351, startPoint y: 163, endPoint x: 468, endPoint y: 159, distance: 117.8
click at [468, 159] on div "hero . moveUp ( 2 ) hero . moveLeft ( 1 ) hero . moveDown ( 2 ) hero . jumpLeft…" at bounding box center [443, 234] width 194 height 224
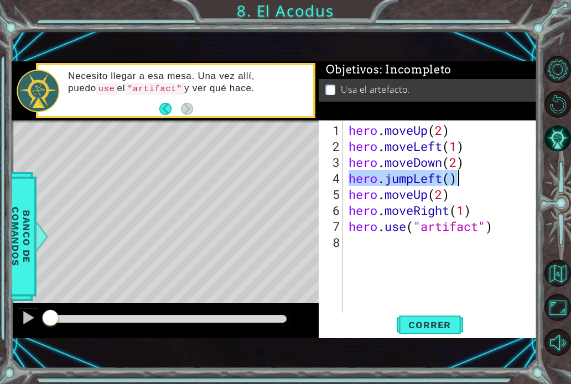
drag, startPoint x: 350, startPoint y: 179, endPoint x: 463, endPoint y: 173, distance: 113.5
click at [463, 173] on div "hero . moveUp ( 2 ) hero . moveLeft ( 1 ) hero . moveDown ( 2 ) hero . jumpLeft…" at bounding box center [443, 234] width 194 height 224
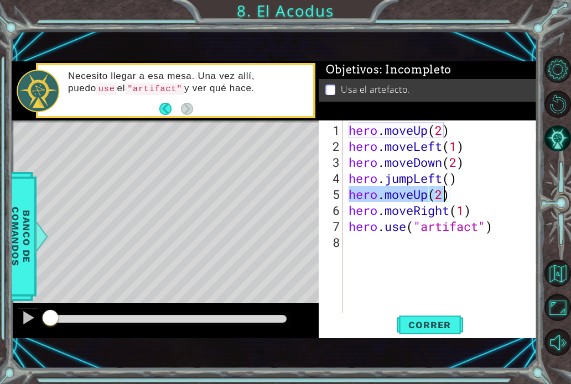
drag, startPoint x: 351, startPoint y: 194, endPoint x: 453, endPoint y: 198, distance: 102.4
click at [453, 198] on div "hero . moveUp ( 2 ) hero . moveLeft ( 1 ) hero . moveDown ( 2 ) hero . jumpLeft…" at bounding box center [443, 234] width 194 height 224
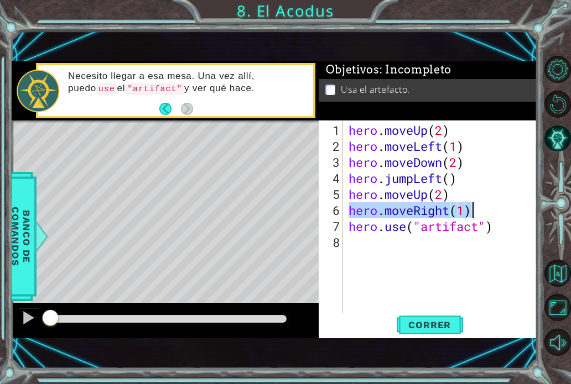
drag, startPoint x: 350, startPoint y: 213, endPoint x: 487, endPoint y: 213, distance: 137.1
click at [487, 213] on div "hero . moveUp ( 2 ) hero . moveLeft ( 1 ) hero . moveDown ( 2 ) hero . jumpLeft…" at bounding box center [443, 234] width 194 height 224
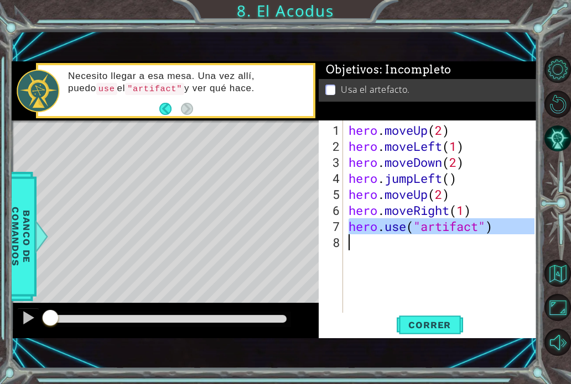
drag, startPoint x: 347, startPoint y: 227, endPoint x: 546, endPoint y: 238, distance: 199.4
click at [546, 238] on div "1 ההההההההההההההההההההההההההההההההההההההההההההההההההההההההההההההההההההההההההההה…" at bounding box center [285, 192] width 571 height 384
type textarea "hero.use("artifact")"
click at [415, 327] on span "Correr" at bounding box center [429, 325] width 65 height 11
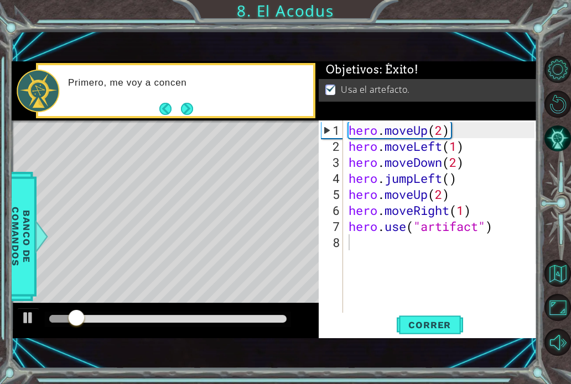
drag, startPoint x: 154, startPoint y: 325, endPoint x: 218, endPoint y: 326, distance: 64.2
click at [215, 326] on div at bounding box center [168, 319] width 246 height 15
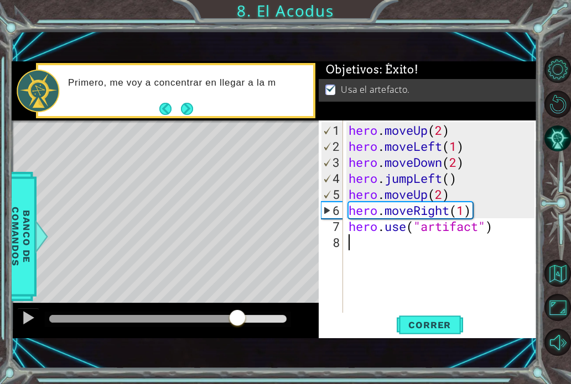
click at [238, 322] on div at bounding box center [167, 319] width 237 height 8
click at [29, 316] on div at bounding box center [28, 318] width 14 height 14
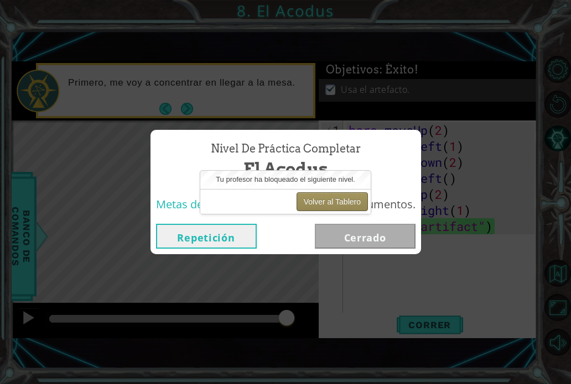
click at [319, 201] on button "Volver al Tablero" at bounding box center [331, 201] width 71 height 19
click at [221, 226] on button "Repetición" at bounding box center [206, 236] width 101 height 25
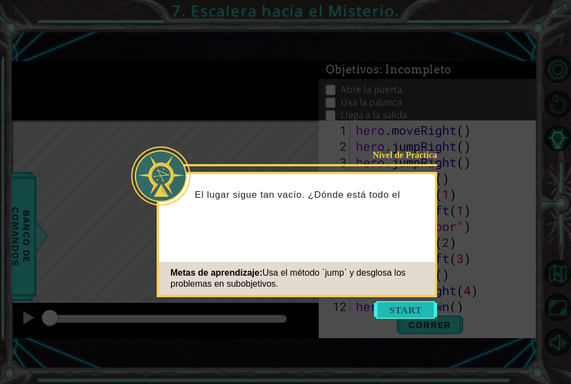
click at [414, 304] on button "Start" at bounding box center [405, 310] width 63 height 18
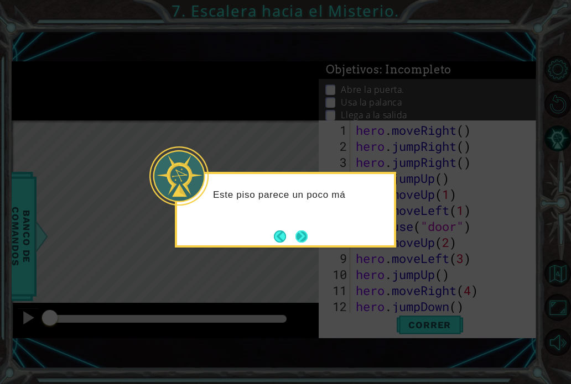
click at [306, 237] on button "Next" at bounding box center [301, 237] width 20 height 20
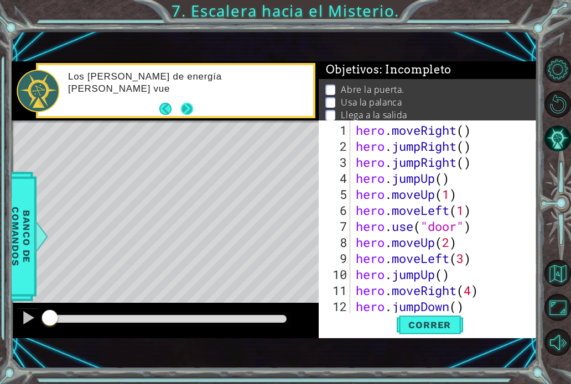
click at [189, 109] on button "Next" at bounding box center [187, 109] width 20 height 20
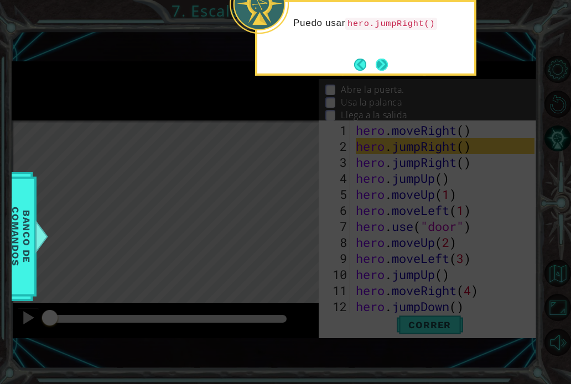
click at [384, 63] on button "Next" at bounding box center [382, 64] width 20 height 20
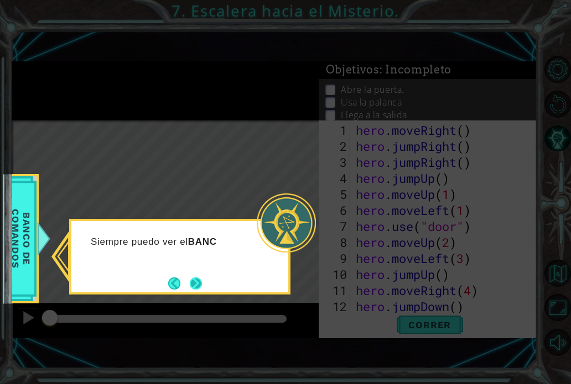
click at [197, 289] on button "Next" at bounding box center [196, 284] width 20 height 20
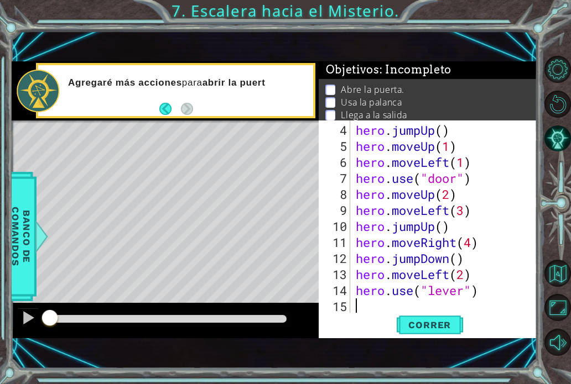
scroll to position [48, 0]
